Goal: Information Seeking & Learning: Learn about a topic

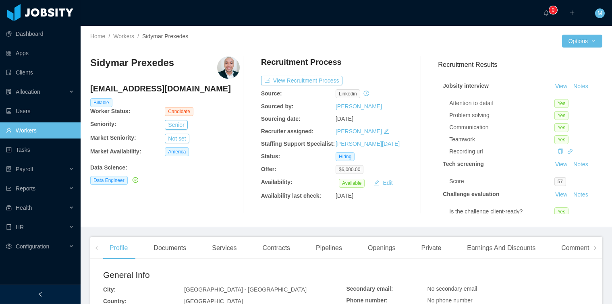
scroll to position [66, 0]
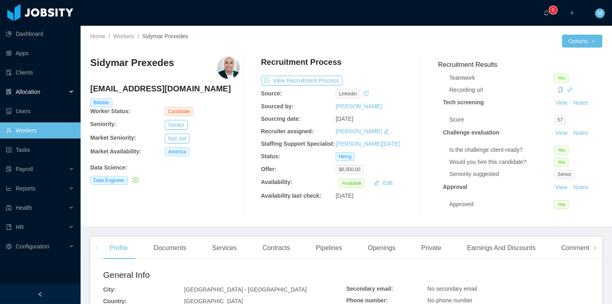
click at [41, 92] on div "Allocation" at bounding box center [40, 92] width 81 height 16
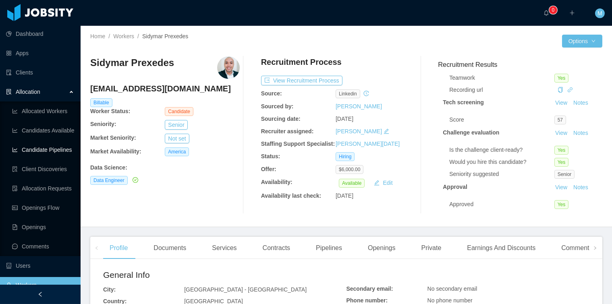
click at [43, 159] on ul "Allocated Workers Candidates Available Candidate Pipelines Client Discoveries A…" at bounding box center [40, 178] width 81 height 155
click at [42, 163] on link "Client Discoveries" at bounding box center [43, 169] width 62 height 16
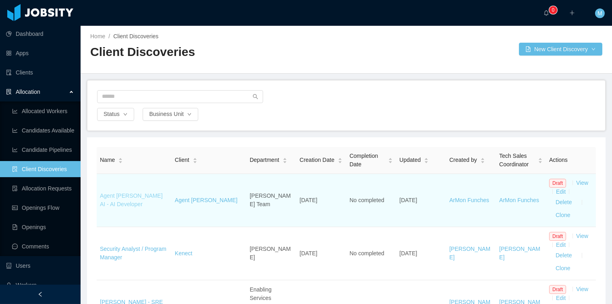
click at [120, 198] on link "Agent [PERSON_NAME] AI - AI Developer" at bounding box center [131, 199] width 63 height 15
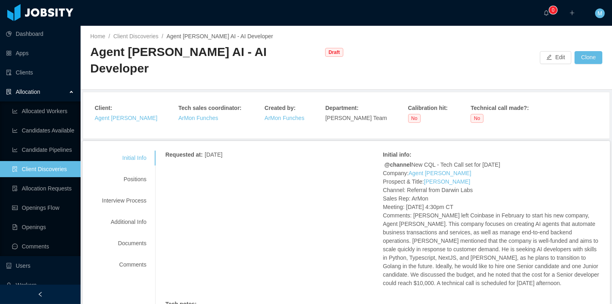
scroll to position [19, 0]
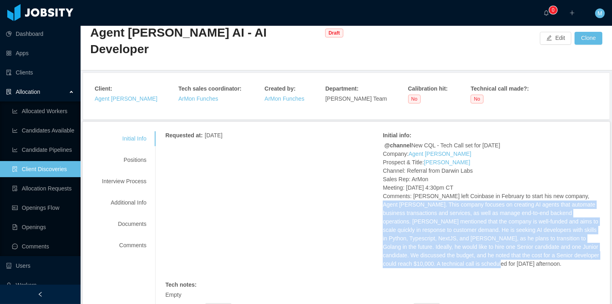
drag, startPoint x: 536, startPoint y: 246, endPoint x: 381, endPoint y: 188, distance: 165.1
click at [383, 188] on p "@channel New CQL - Tech Call set for Tuesday, August 19th Company: Agent Dora A…" at bounding box center [491, 204] width 217 height 127
copy p "Dora AI. This company focuses on creating AI agents that automate business tran…"
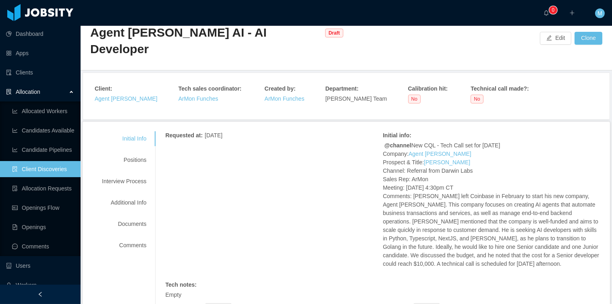
click at [549, 141] on p "@channel New CQL - Tech Call set for Tuesday, August 19th Company: Agent Dora A…" at bounding box center [491, 204] width 217 height 127
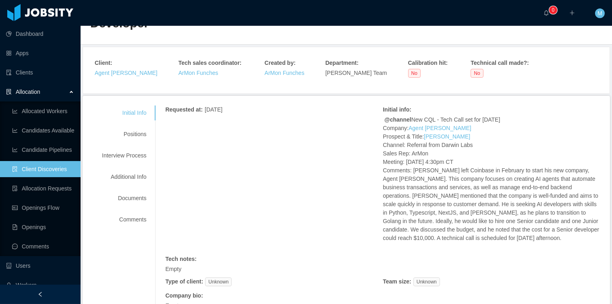
click at [545, 134] on p "@channel New CQL - Tech Call set for Tuesday, August 19th Company: Agent Dora A…" at bounding box center [491, 179] width 217 height 127
click at [50, 168] on link "Client Discoveries" at bounding box center [43, 169] width 62 height 16
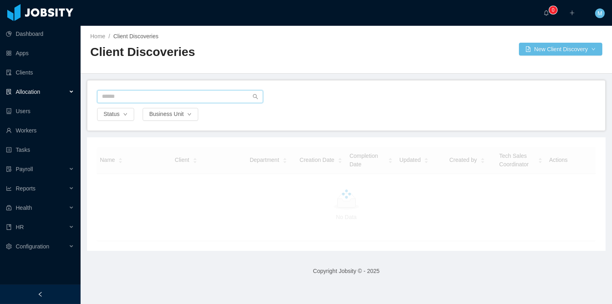
click at [143, 99] on input "text" at bounding box center [180, 96] width 166 height 13
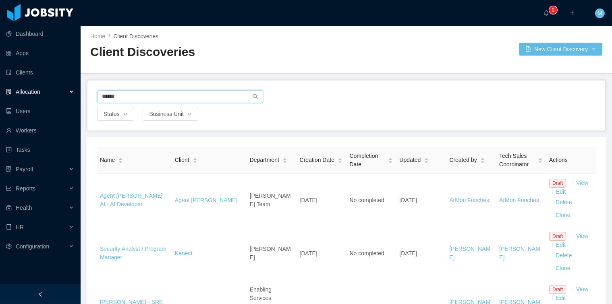
type input "******"
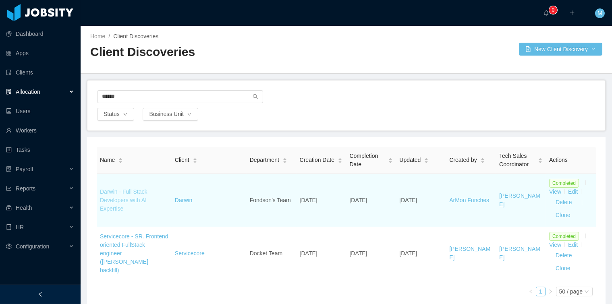
click at [134, 203] on link "Darwin - Full Stack Developers with AI Expertise" at bounding box center [123, 199] width 47 height 23
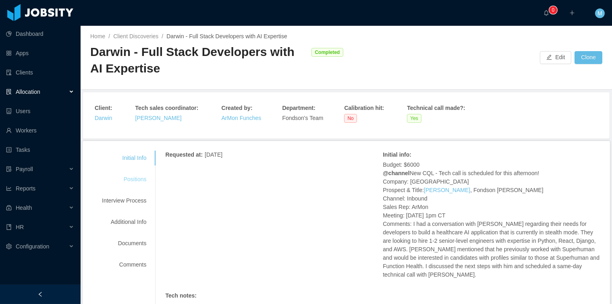
click at [127, 182] on div "Positions" at bounding box center [124, 179] width 64 height 15
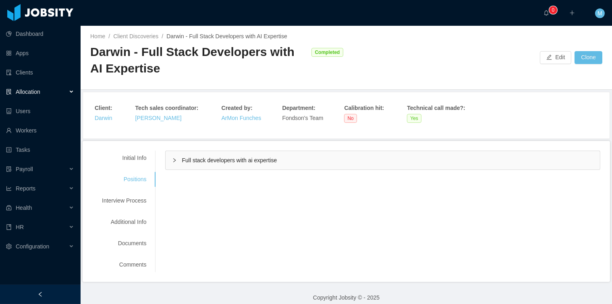
click at [231, 155] on div "Full stack developers with ai expertise" at bounding box center [382, 160] width 434 height 19
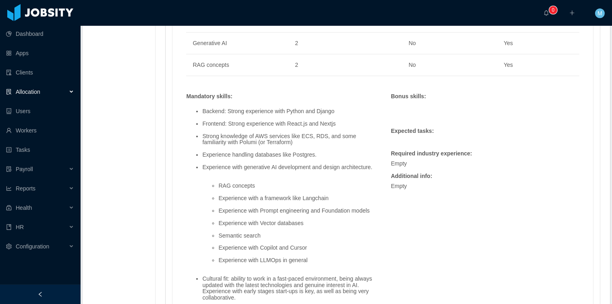
scroll to position [680, 0]
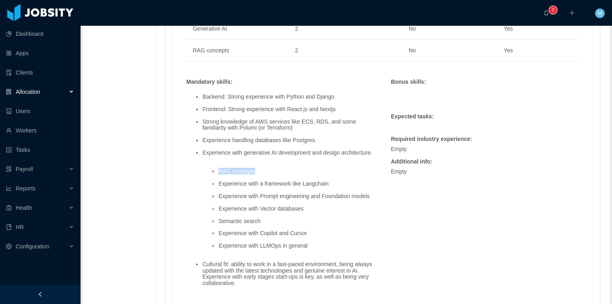
drag, startPoint x: 222, startPoint y: 178, endPoint x: 210, endPoint y: 176, distance: 12.2
click at [210, 176] on ul "RAG concepts Experience with a framework like Langchain Experience with Prompt …" at bounding box center [288, 208] width 172 height 93
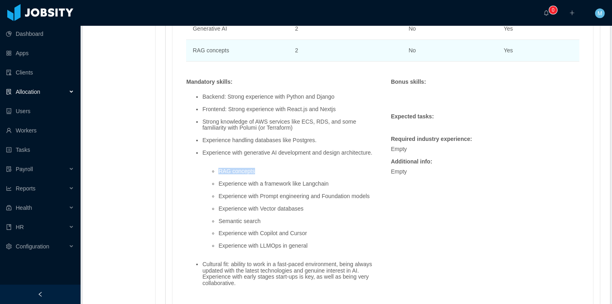
copy li "RAG concepts"
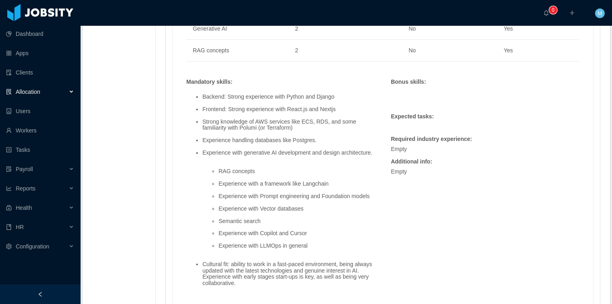
click at [372, 194] on ul "RAG concepts Experience with a framework like Langchain Experience with Prompt …" at bounding box center [288, 208] width 172 height 93
drag, startPoint x: 313, startPoint y: 243, endPoint x: 349, endPoint y: 250, distance: 37.0
click at [349, 250] on ul "RAG concepts Experience with a framework like Langchain Experience with Prompt …" at bounding box center [288, 208] width 172 height 93
copy ul "Experience with Copilot and Cursor"
drag, startPoint x: 341, startPoint y: 186, endPoint x: 216, endPoint y: 188, distance: 124.8
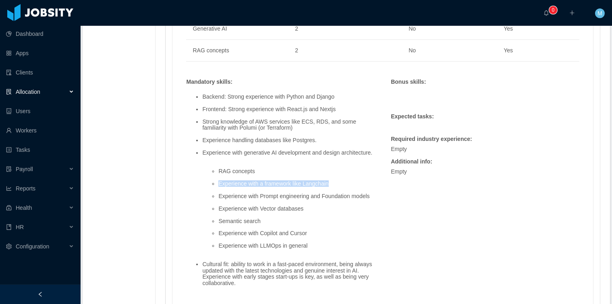
click at [216, 188] on ul "RAG concepts Experience with a framework like Langchain Experience with Prompt …" at bounding box center [288, 208] width 172 height 93
copy li "Experience with a framework like Langchain"
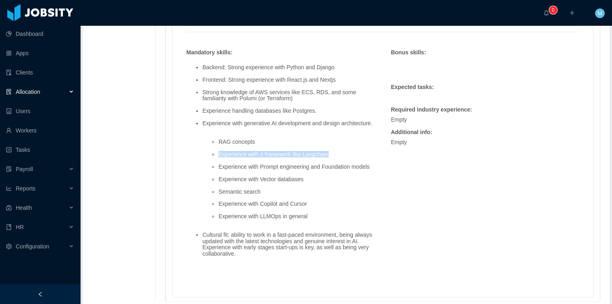
scroll to position [700, 0]
